Goal: Navigation & Orientation: Find specific page/section

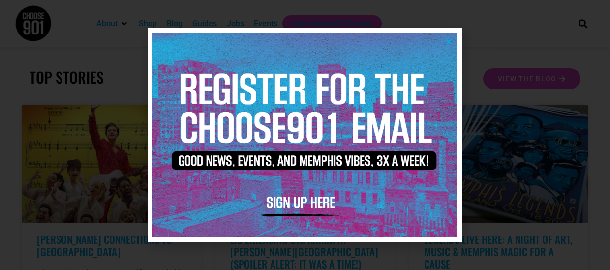
click at [449, 39] on icon "Close" at bounding box center [448, 41] width 7 height 7
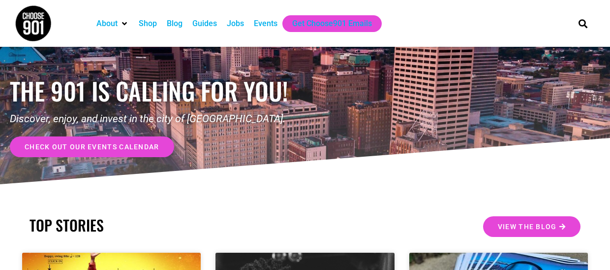
click at [115, 148] on span "check out our events calendar" at bounding box center [92, 146] width 135 height 7
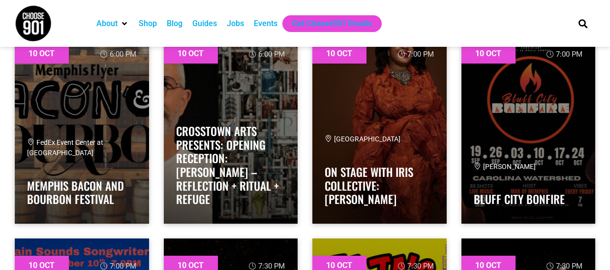
scroll to position [1230, 0]
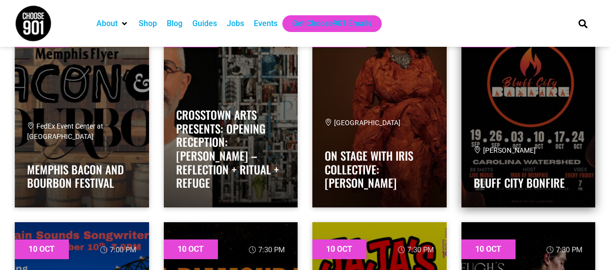
click at [549, 145] on div "Carolina Watershed" at bounding box center [529, 150] width 110 height 10
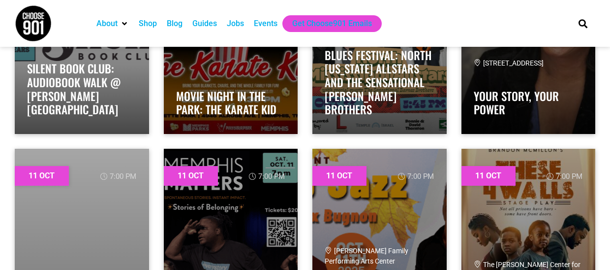
scroll to position [3741, 0]
